Goal: Information Seeking & Learning: Learn about a topic

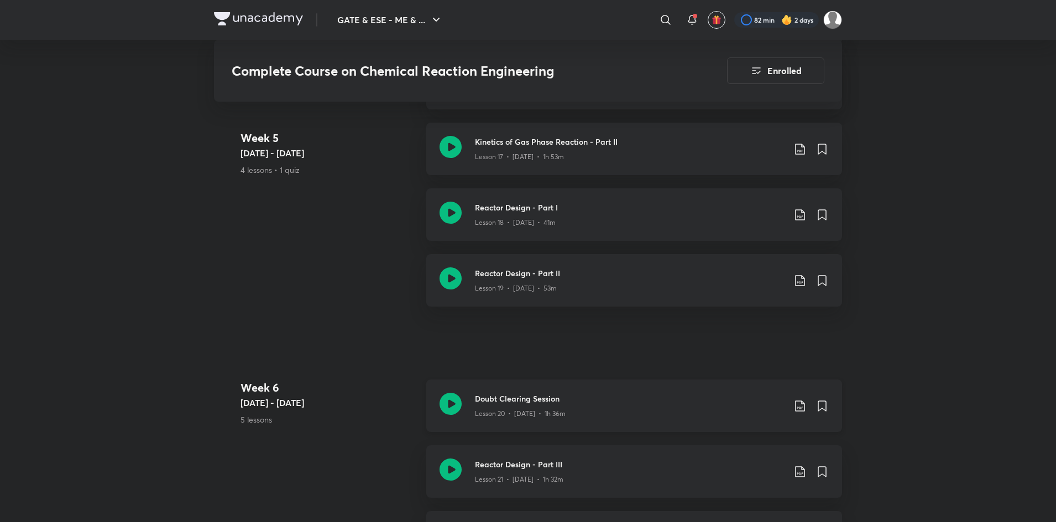
scroll to position [2012, 0]
click at [673, 275] on h3 "Reactor Design - Part II" at bounding box center [629, 276] width 309 height 12
click at [675, 391] on div "Doubt Clearing Session Lesson 20 • [DATE] • 1h 36m" at bounding box center [634, 406] width 416 height 53
